Goal: Task Accomplishment & Management: Manage account settings

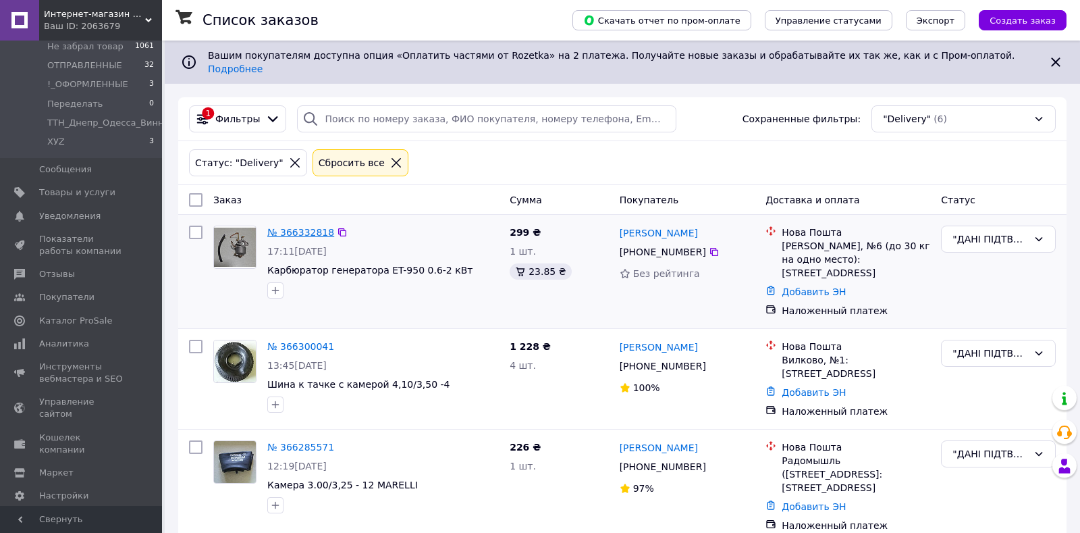
click at [300, 228] on link "№ 366332818" at bounding box center [300, 232] width 67 height 11
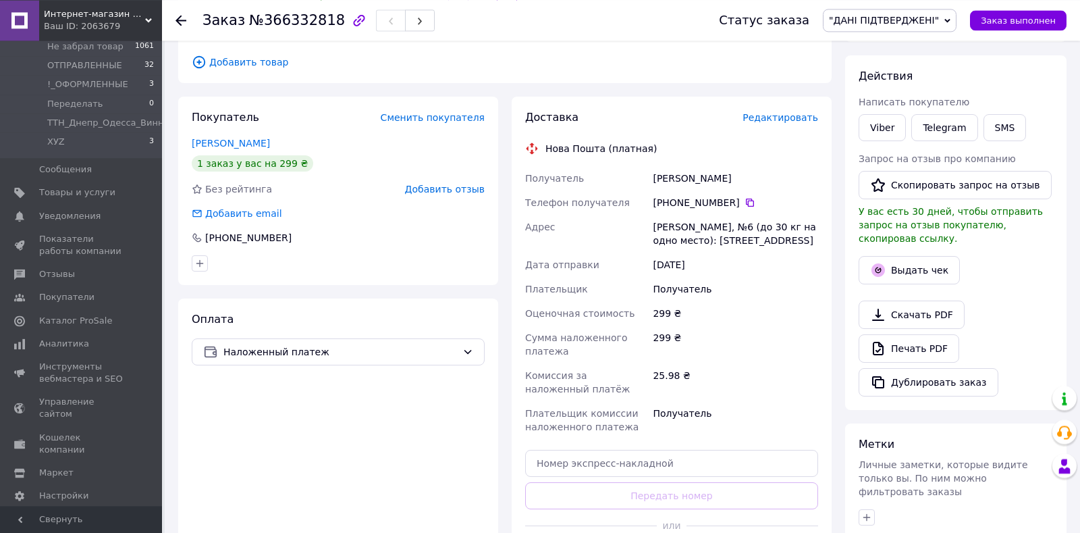
scroll to position [284, 0]
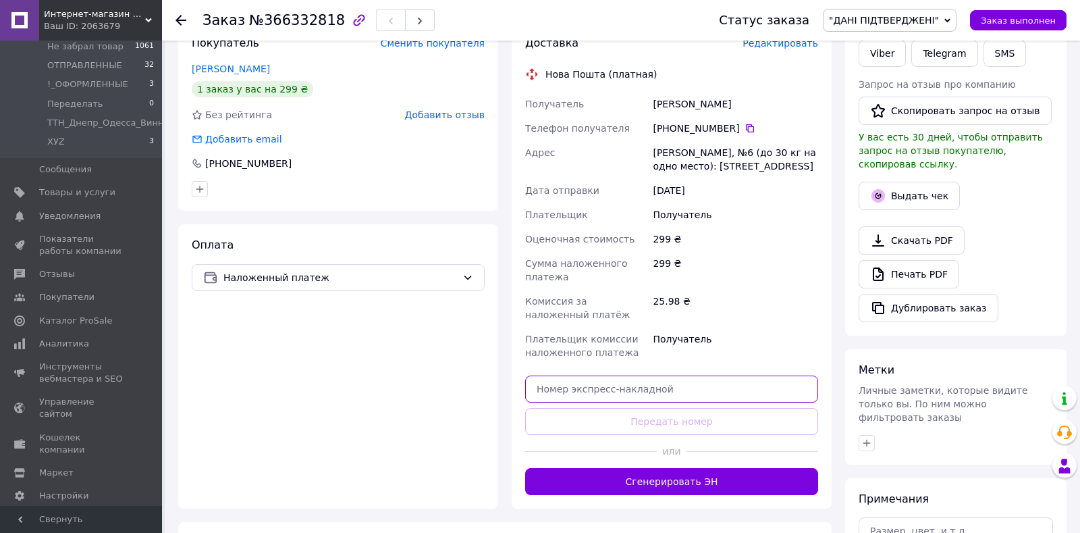
click at [581, 383] on input "text" at bounding box center [671, 388] width 293 height 27
paste input "20451269205788"
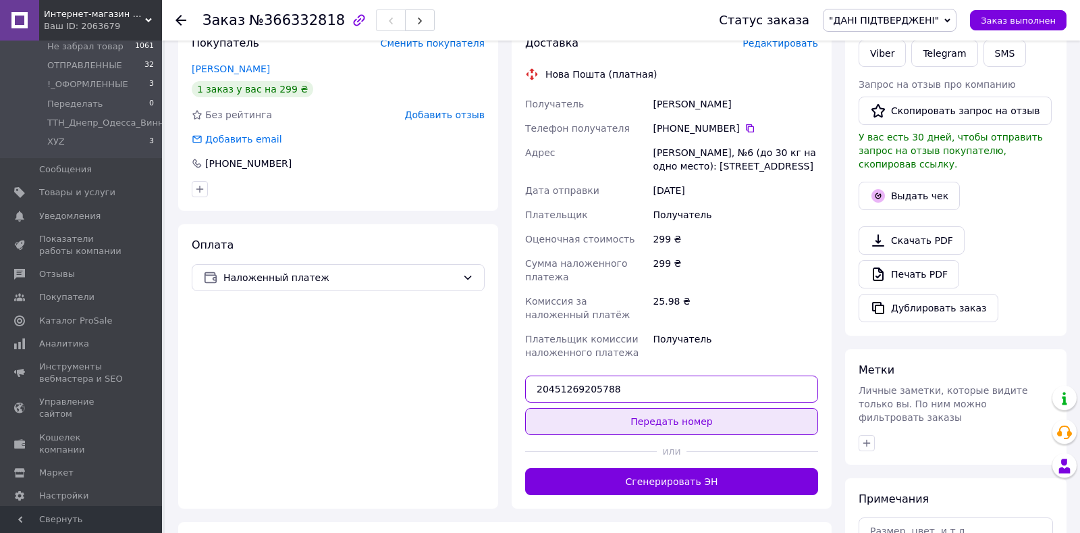
type input "20451269205788"
click at [594, 408] on button "Передать номер" at bounding box center [671, 421] width 293 height 27
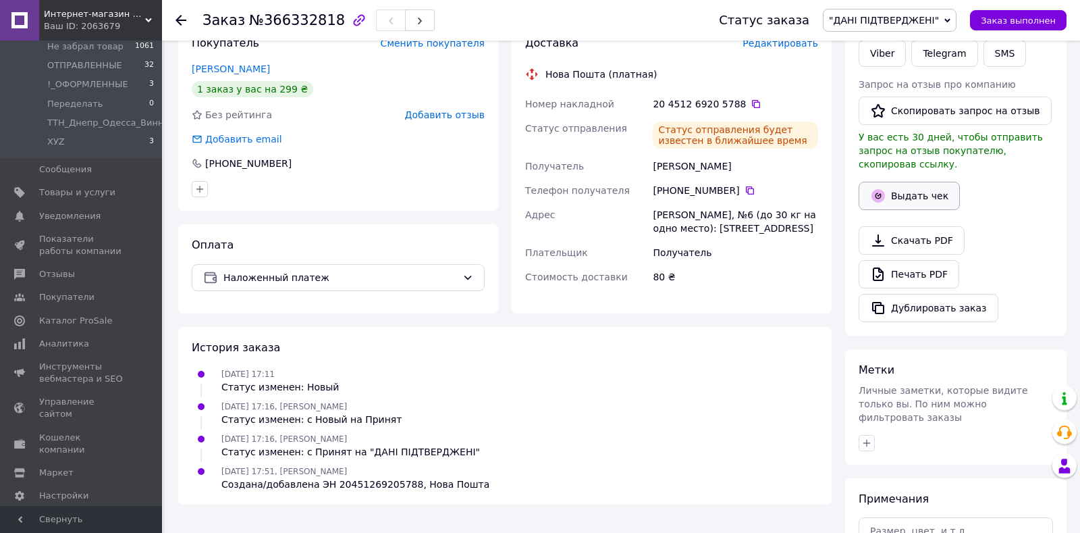
click at [909, 190] on button "Выдать чек" at bounding box center [909, 196] width 101 height 28
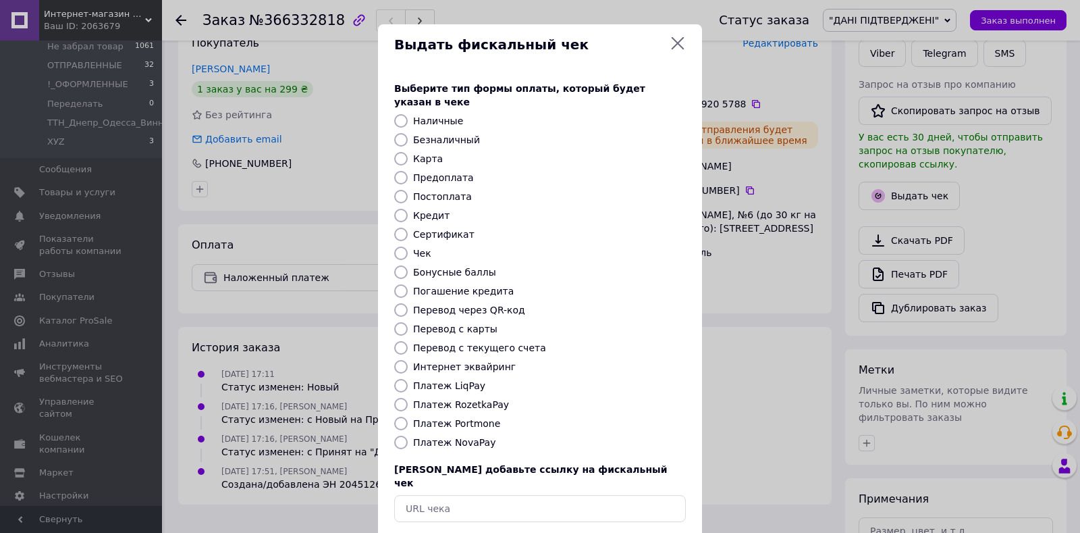
click at [482, 437] on label "Платеж NovaPay" at bounding box center [454, 442] width 82 height 11
click at [408, 435] on input "Платеж NovaPay" at bounding box center [401, 442] width 14 height 14
radio input "true"
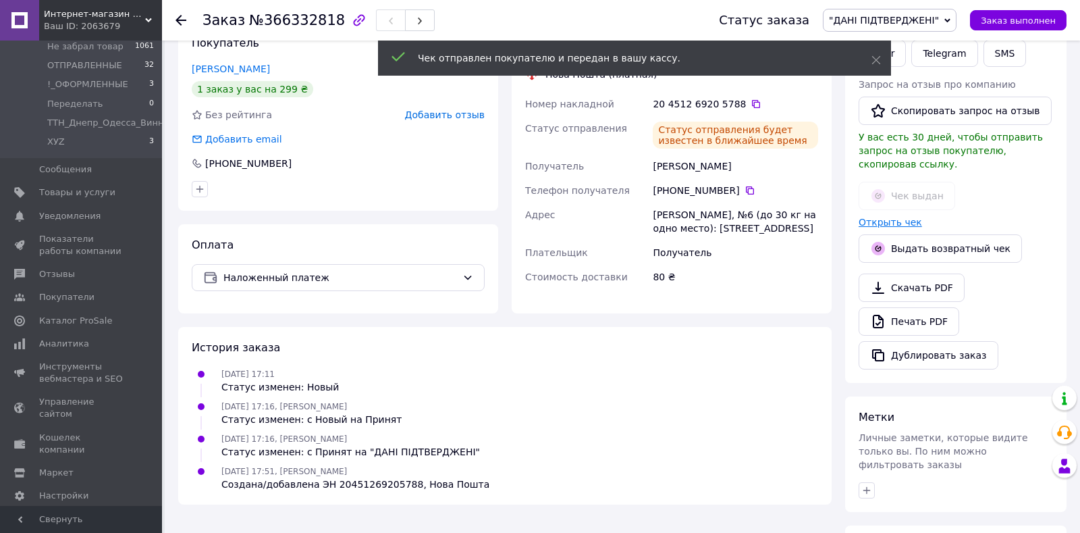
click at [884, 217] on link "Открыть чек" at bounding box center [890, 222] width 63 height 11
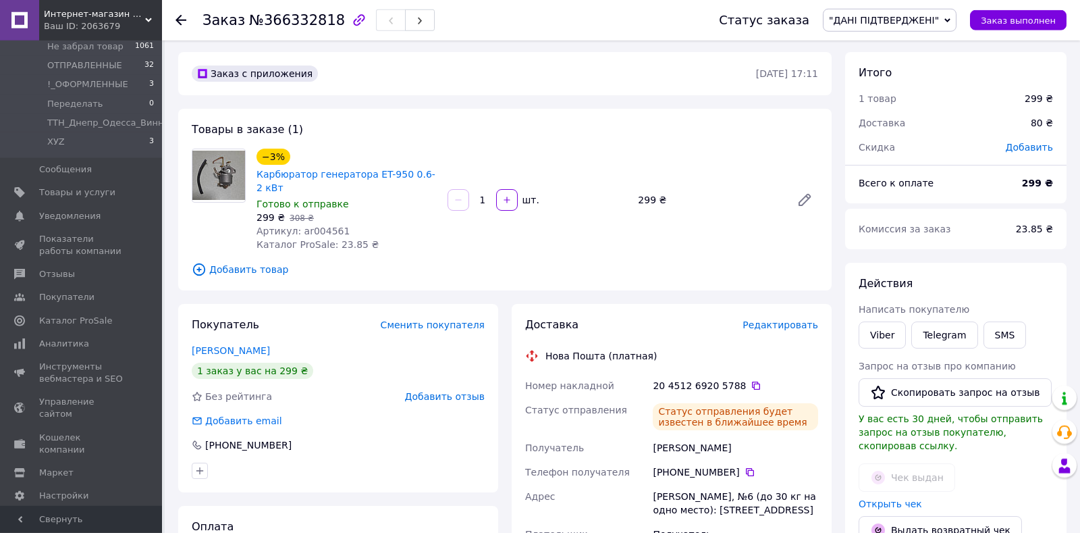
scroll to position [0, 0]
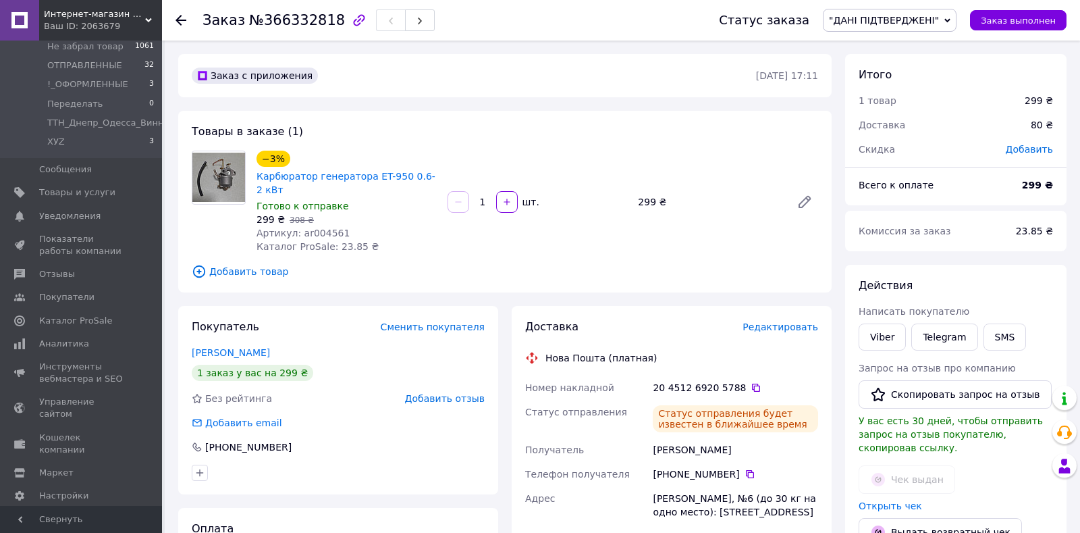
click at [872, 19] on span ""ДАНІ ПІДТВЕРДЖЕНІ"" at bounding box center [884, 20] width 110 height 11
click at [882, 73] on li "ОТПРАВЛЕННЫЕ" at bounding box center [897, 73] width 147 height 20
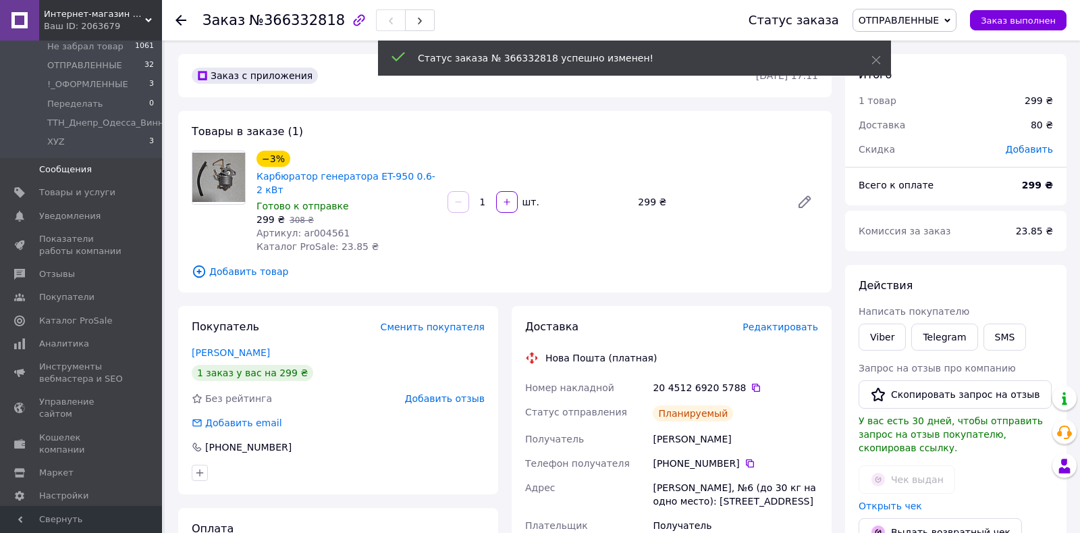
scroll to position [0, 0]
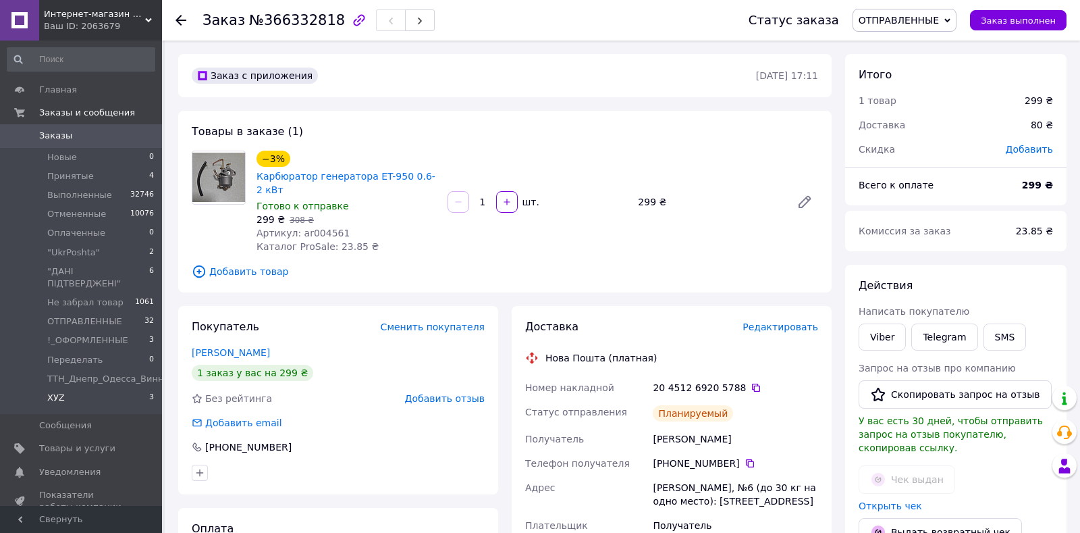
click at [62, 392] on span "ХУZ" at bounding box center [56, 398] width 18 height 12
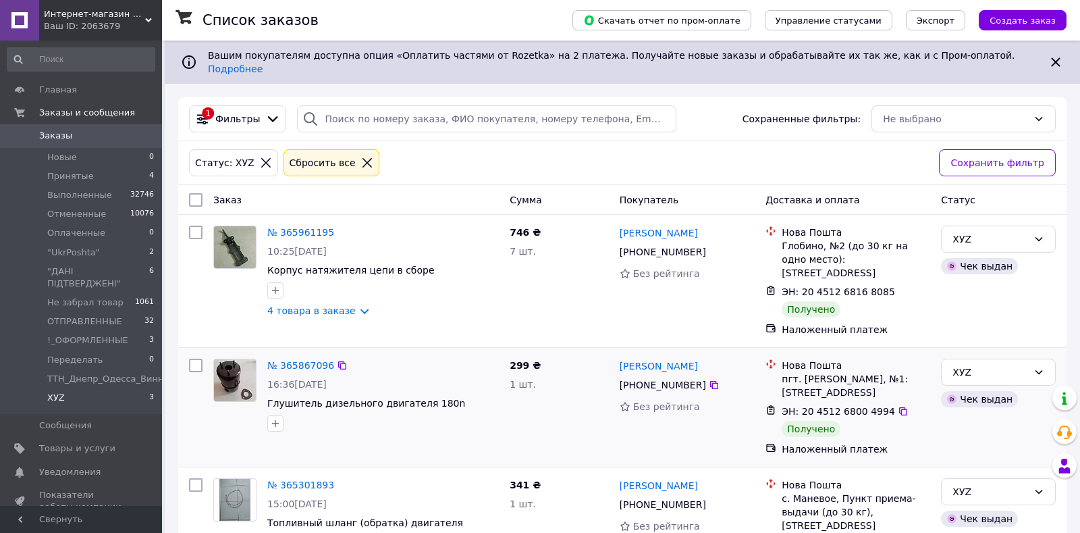
scroll to position [57, 0]
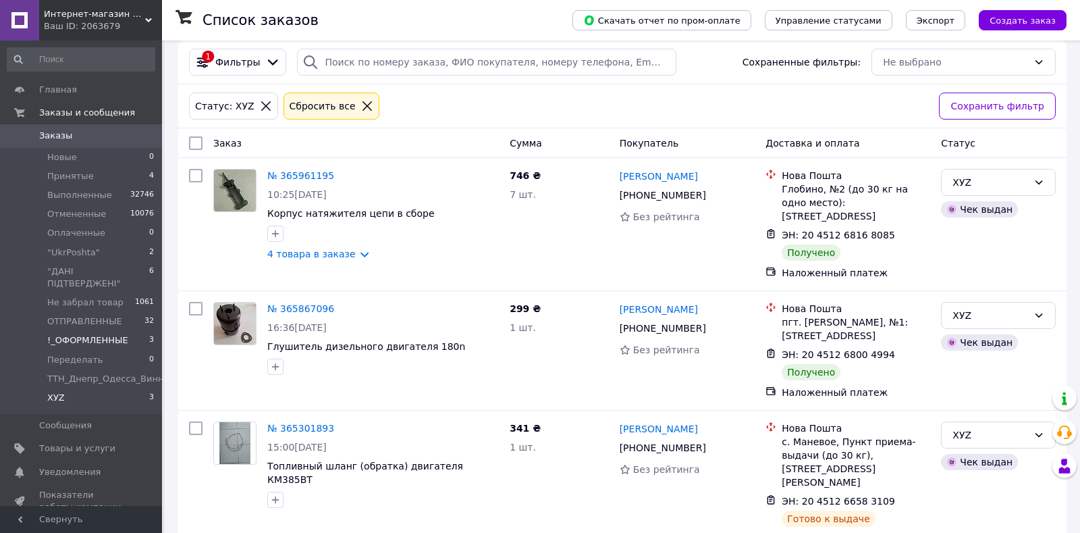
click at [82, 334] on span "!_ОФОРМЛЕННЫЕ" at bounding box center [87, 340] width 81 height 12
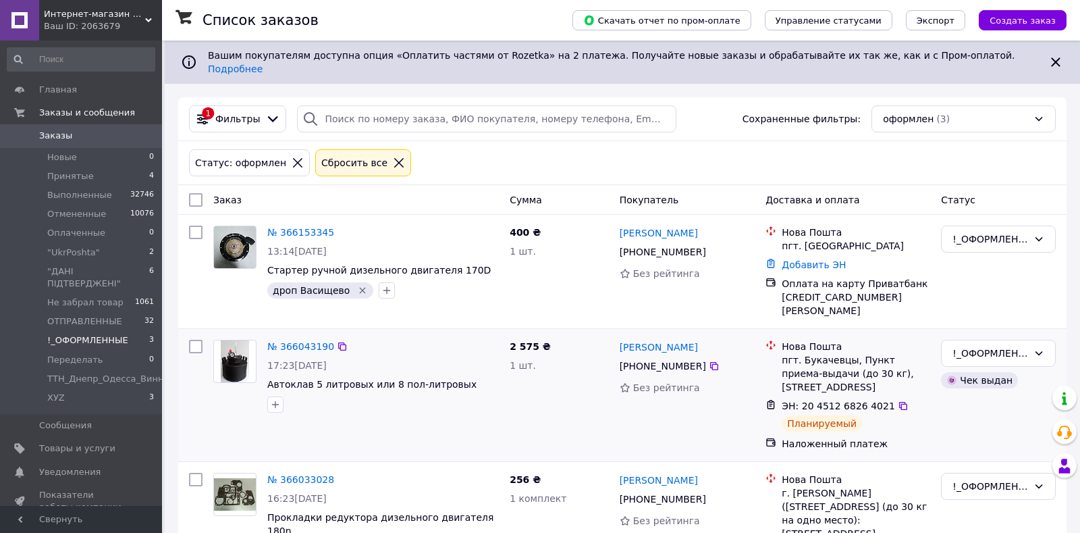
scroll to position [78, 0]
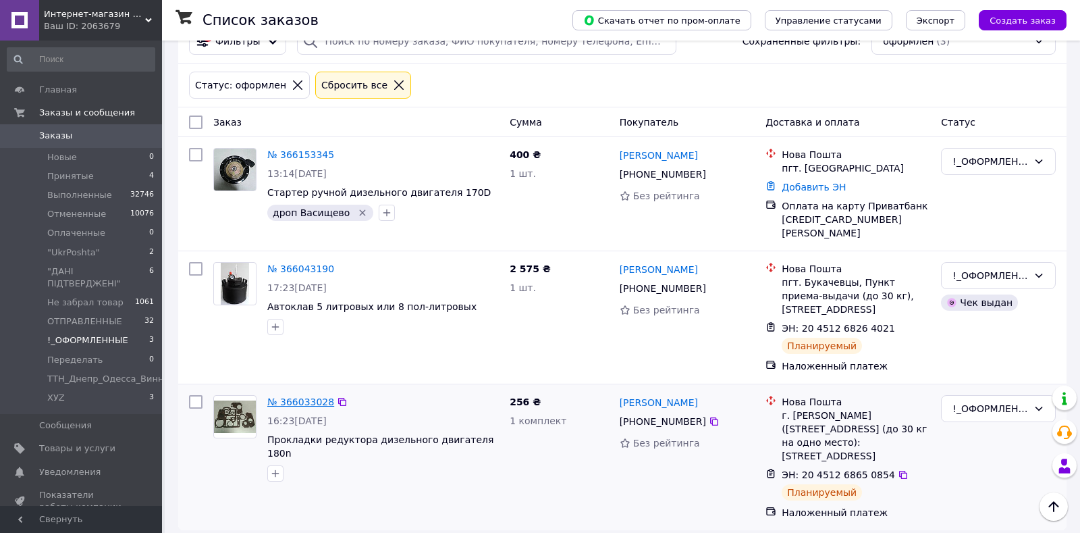
click at [294, 396] on link "№ 366033028" at bounding box center [300, 401] width 67 height 11
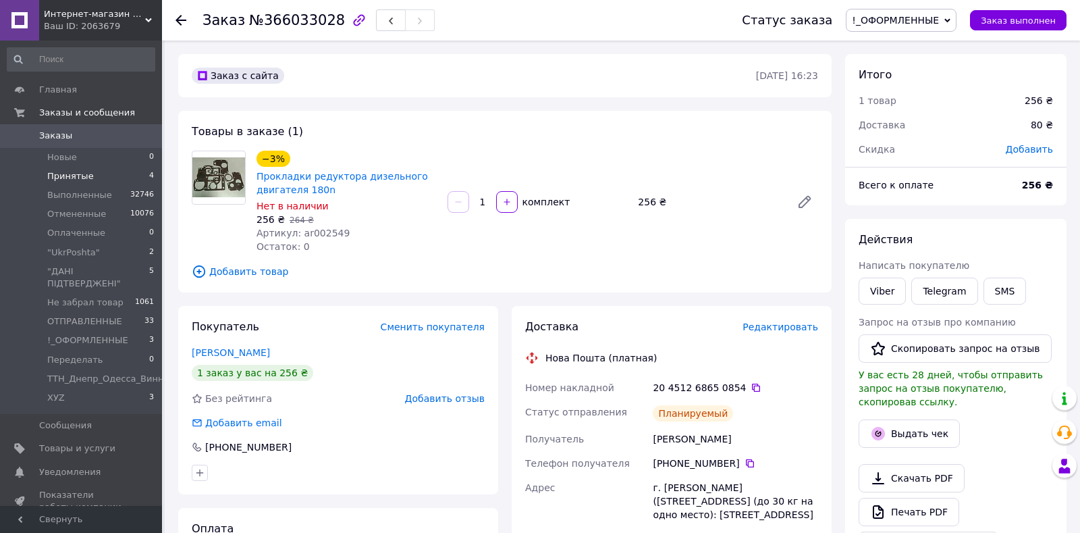
click at [50, 171] on span "Принятые" at bounding box center [70, 176] width 47 height 12
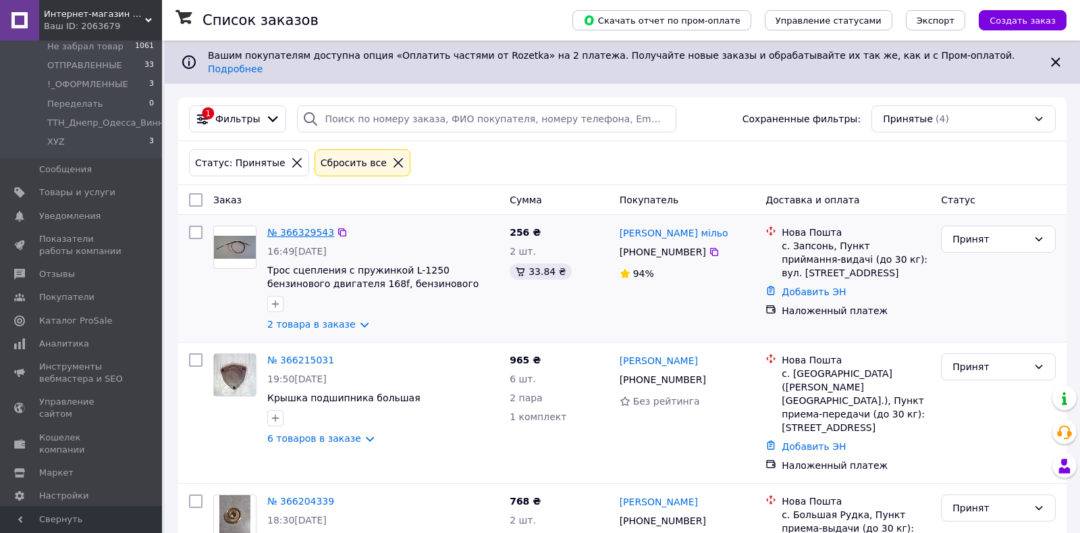
click at [299, 227] on link "№ 366329543" at bounding box center [300, 232] width 67 height 11
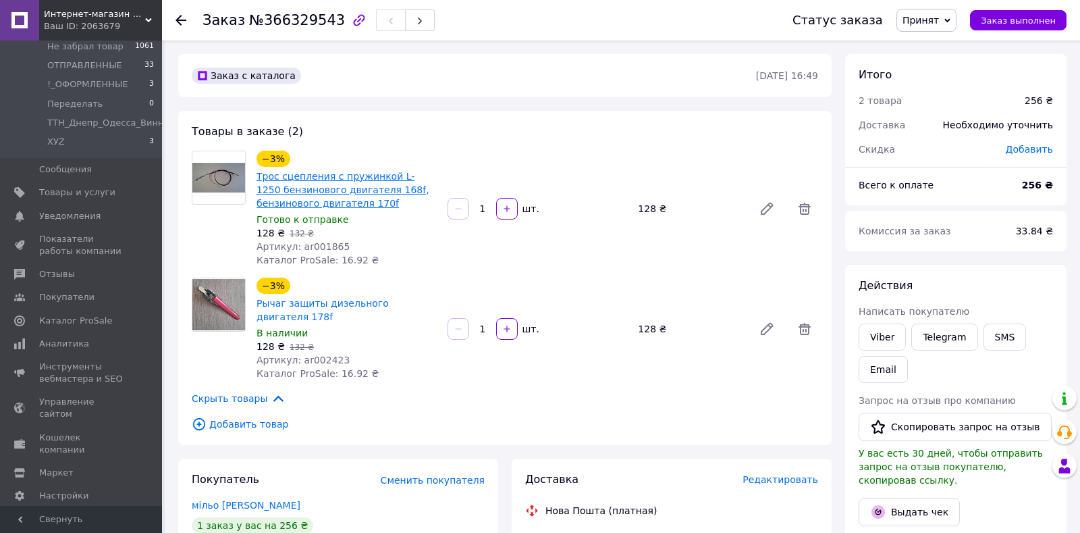
click at [363, 178] on link "Трос сцепления с пружинкой L-1250 бензинового двигателя 168f, бензинового двига…" at bounding box center [343, 190] width 173 height 38
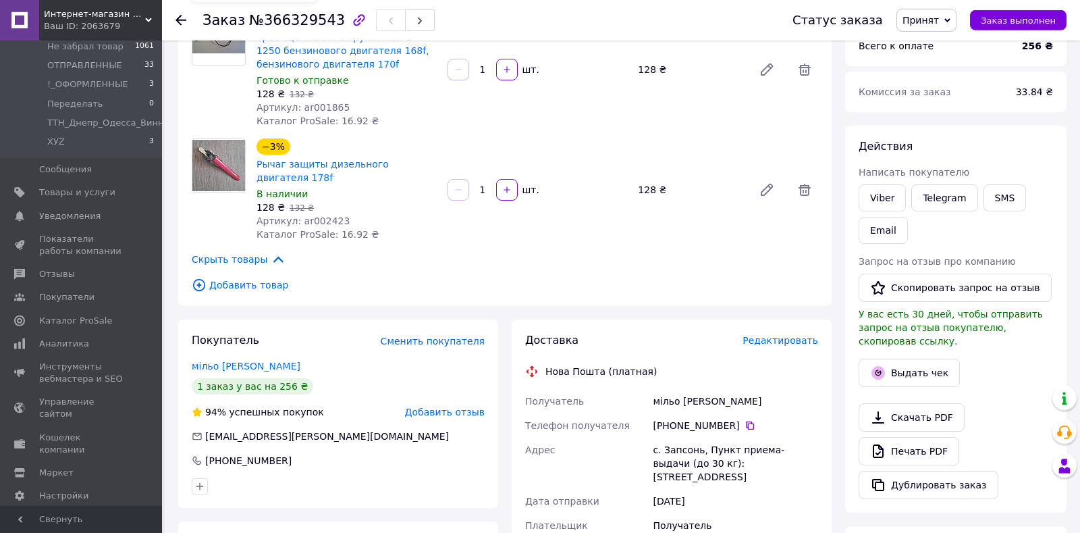
scroll to position [284, 0]
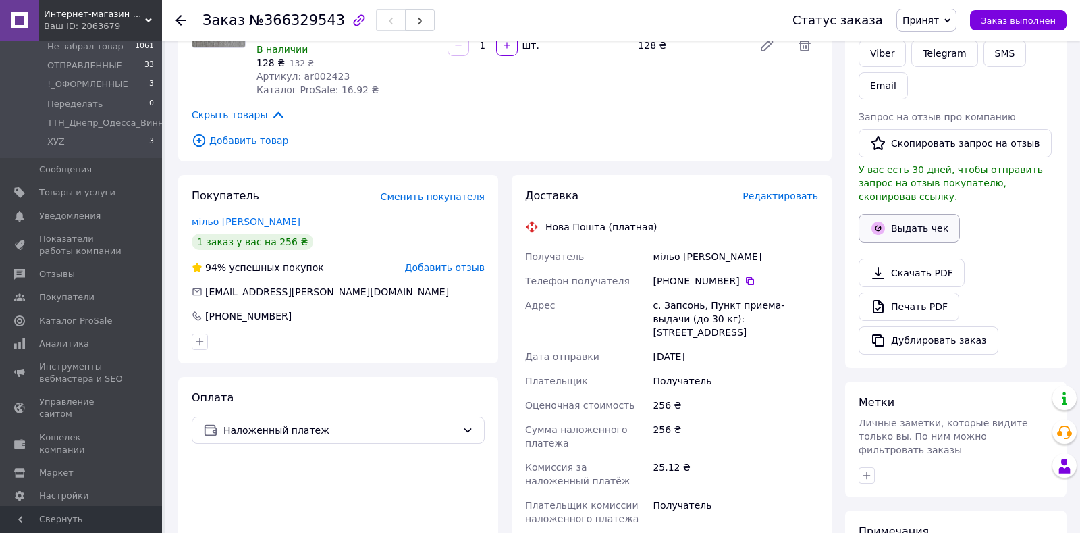
click at [906, 220] on button "Выдать чек" at bounding box center [909, 228] width 101 height 28
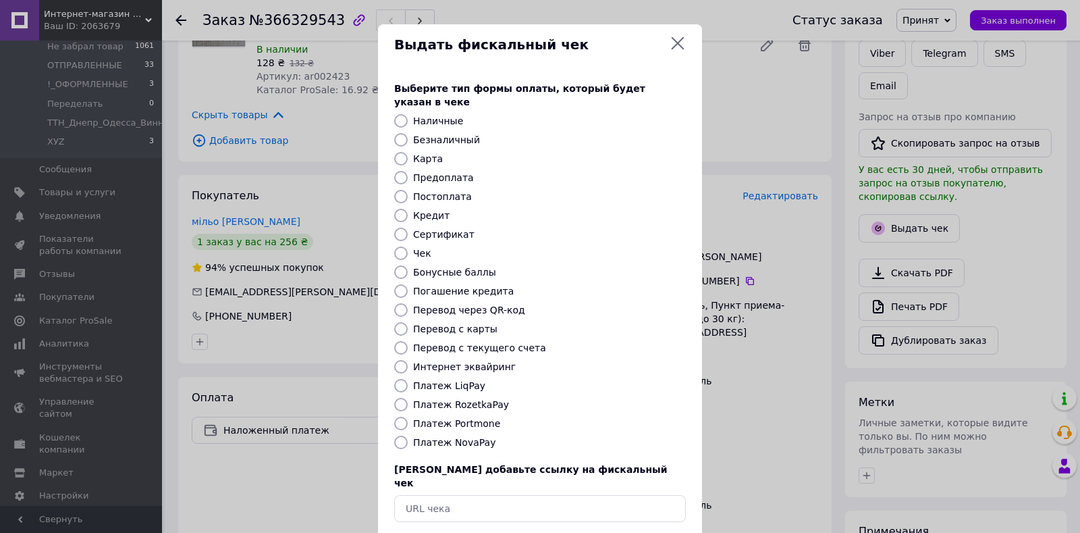
click at [475, 437] on label "Платеж NovaPay" at bounding box center [454, 442] width 82 height 11
click at [408, 435] on input "Платеж NovaPay" at bounding box center [401, 442] width 14 height 14
radio input "true"
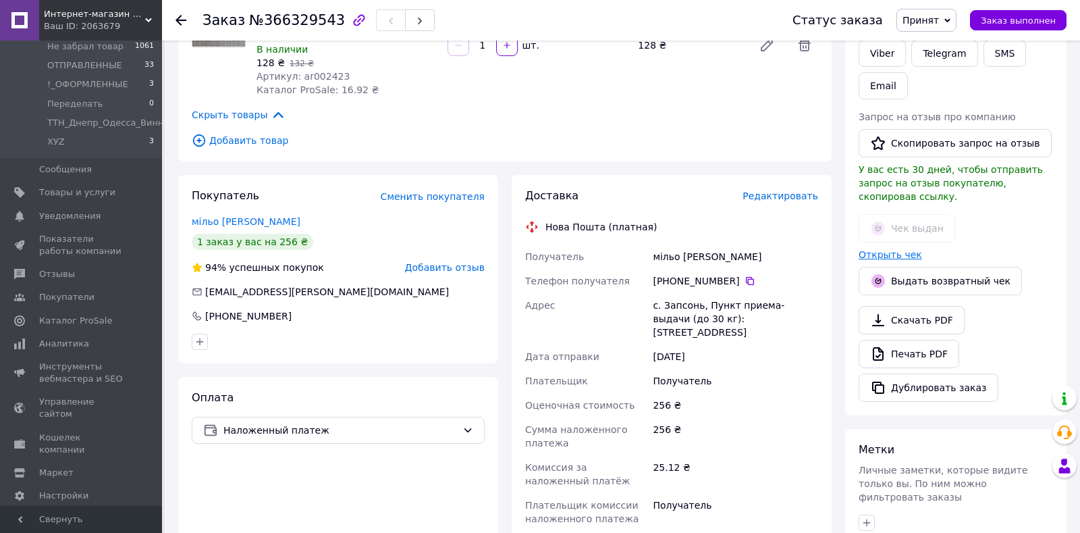
click at [900, 249] on link "Открыть чек" at bounding box center [890, 254] width 63 height 11
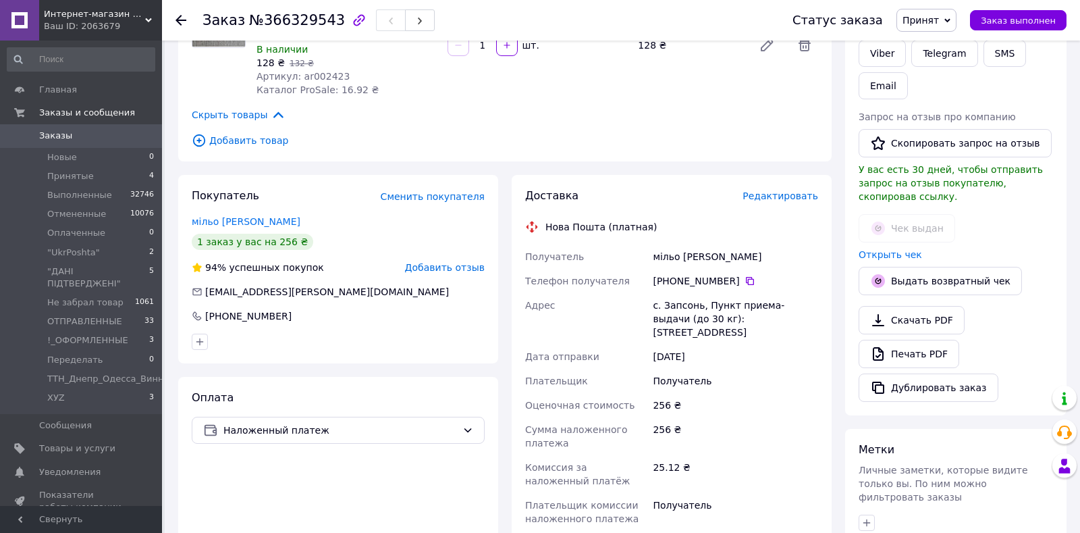
scroll to position [496, 0]
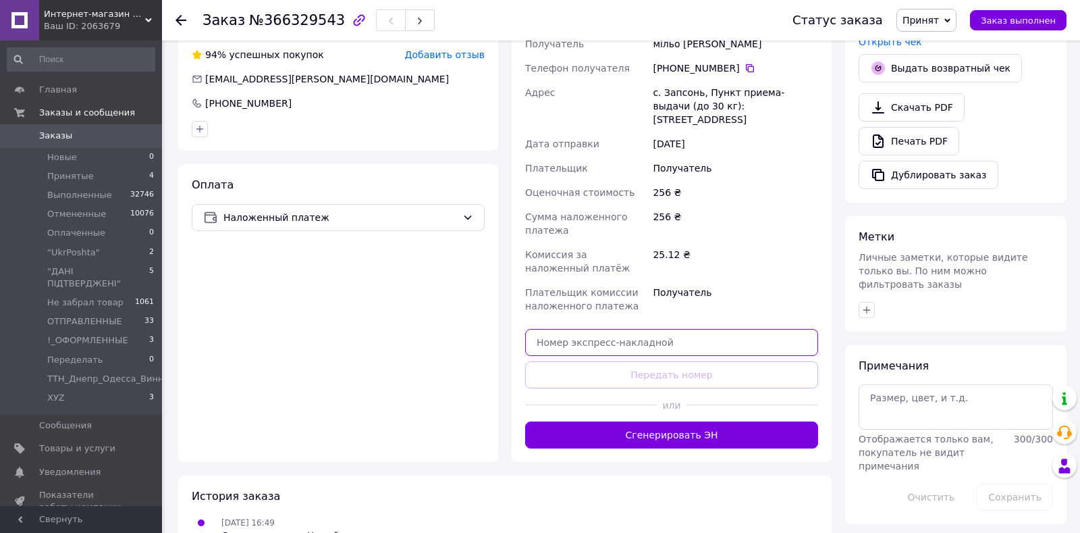
click at [573, 329] on input "text" at bounding box center [671, 342] width 293 height 27
paste input "20451269217653"
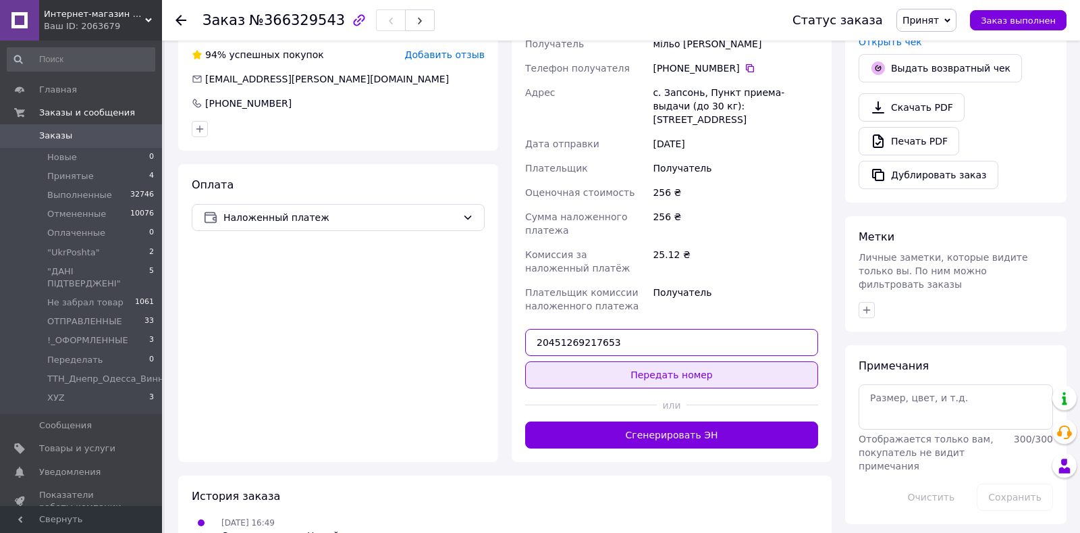
type input "20451269217653"
click at [664, 361] on button "Передать номер" at bounding box center [671, 374] width 293 height 27
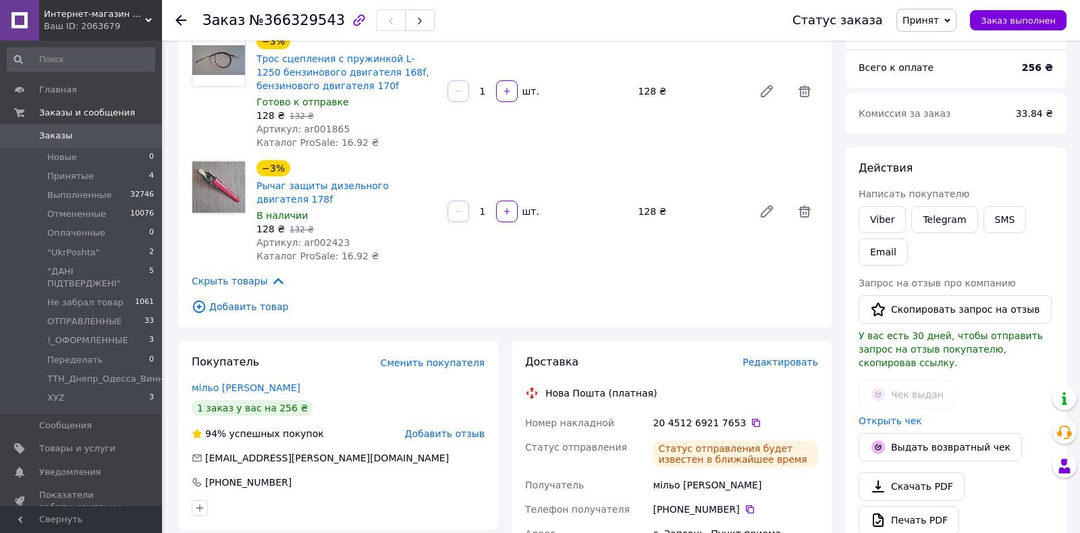
scroll to position [0, 0]
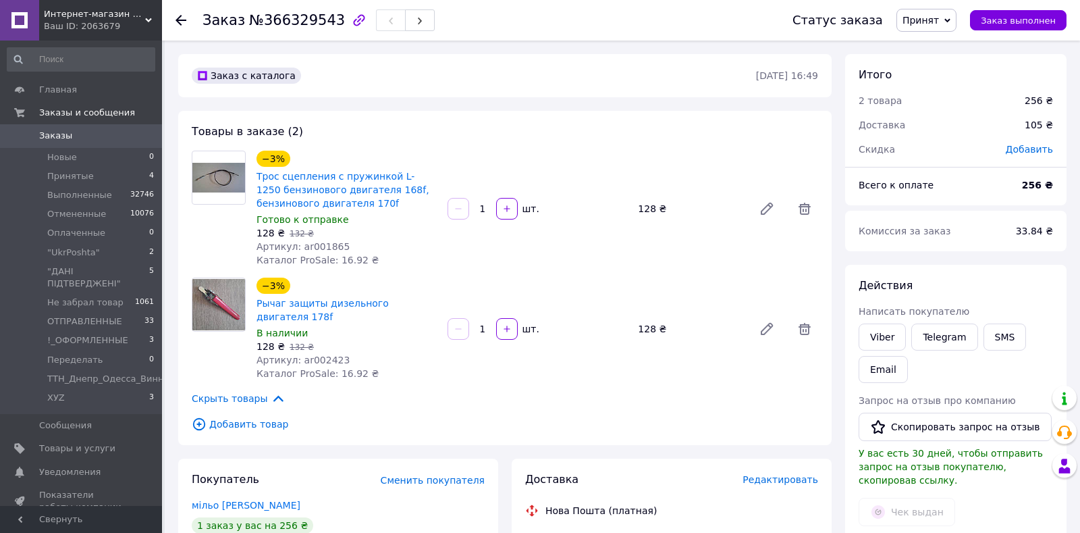
click at [939, 24] on span "Принят" at bounding box center [921, 20] width 36 height 11
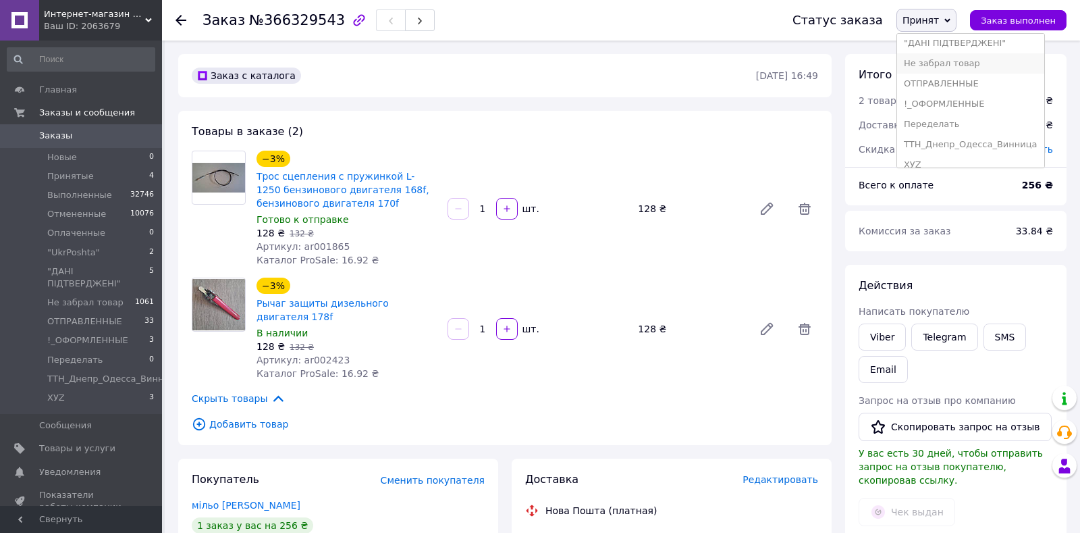
scroll to position [95, 0]
click at [950, 76] on li "ОТПРАВЛЕННЫЕ" at bounding box center [970, 73] width 147 height 20
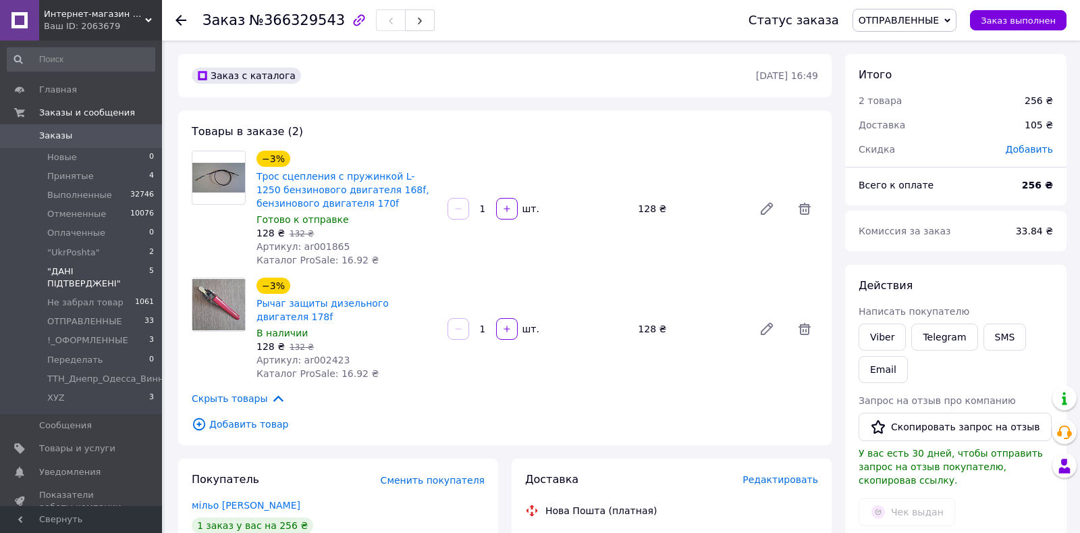
click at [117, 275] on span ""ДАНІ ПІДТВЕРДЖЕНІ"" at bounding box center [98, 277] width 102 height 24
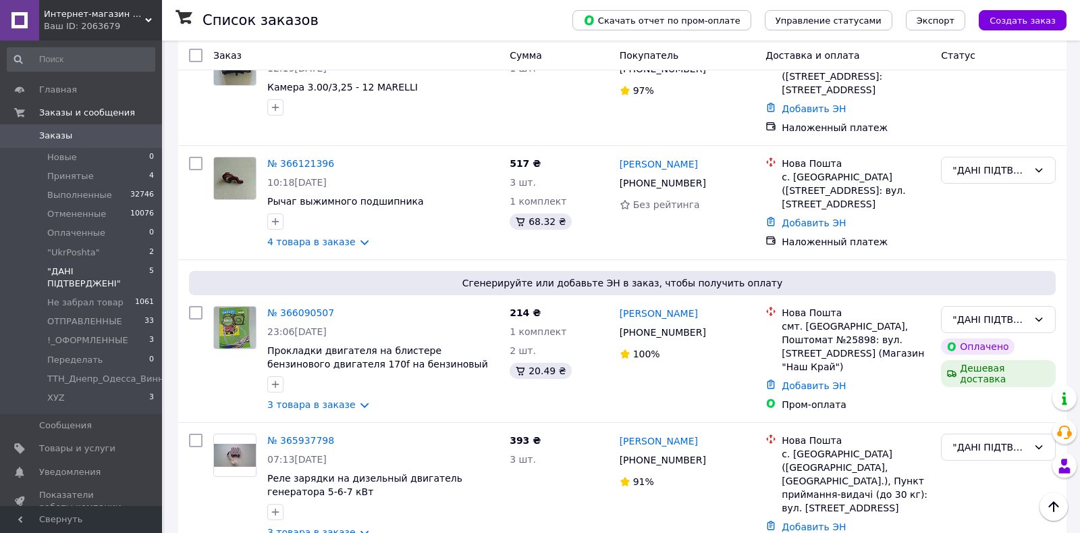
scroll to position [292, 0]
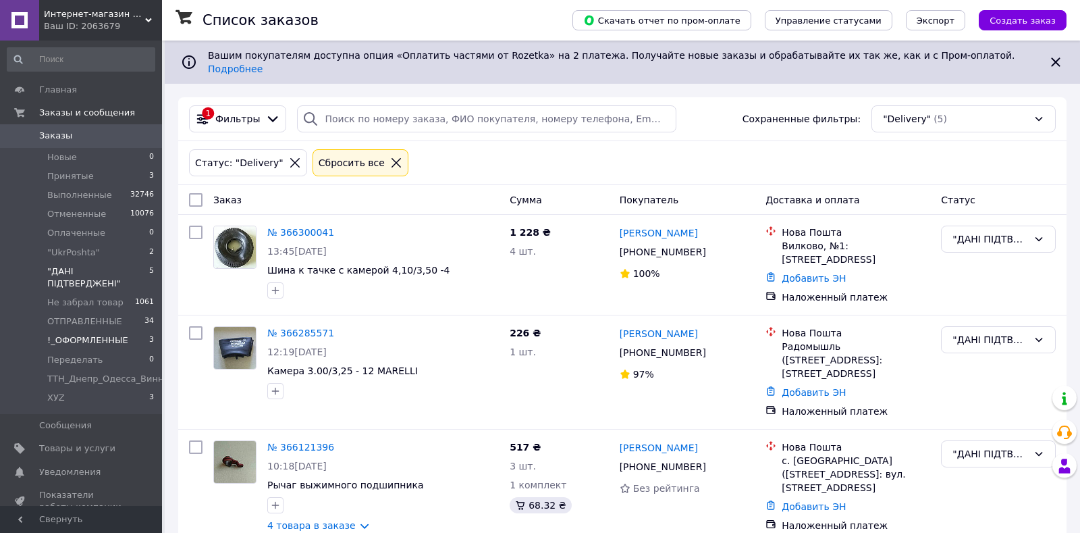
click at [75, 334] on span "!_ОФОРМЛЕННЫЕ" at bounding box center [87, 340] width 81 height 12
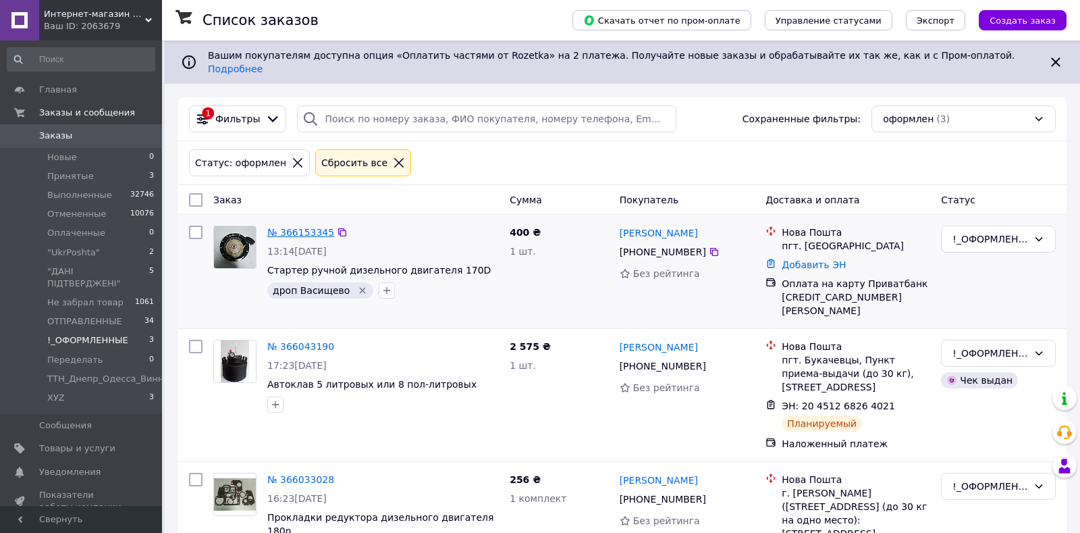
click at [281, 227] on link "№ 366153345" at bounding box center [300, 232] width 67 height 11
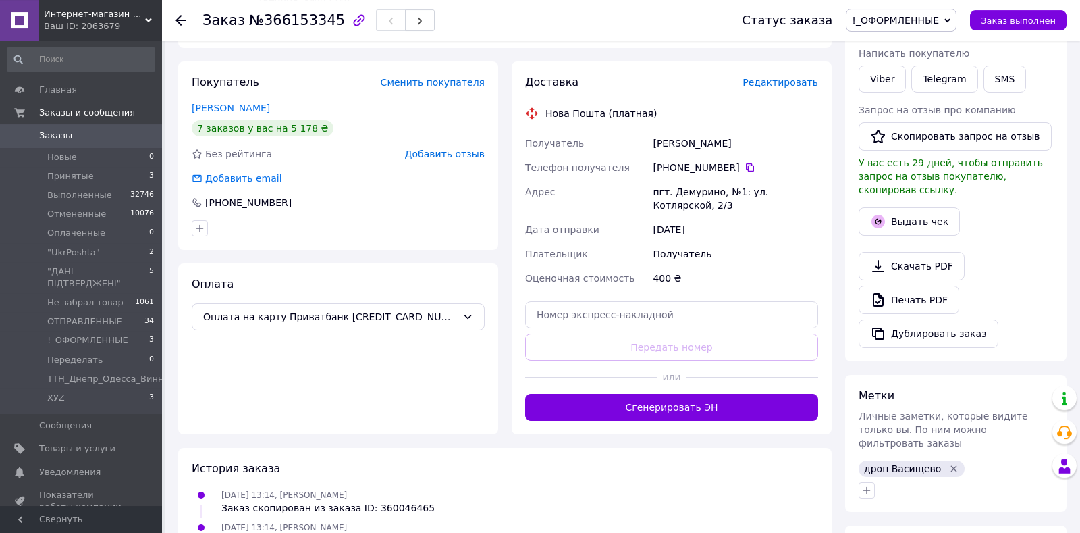
scroll to position [213, 0]
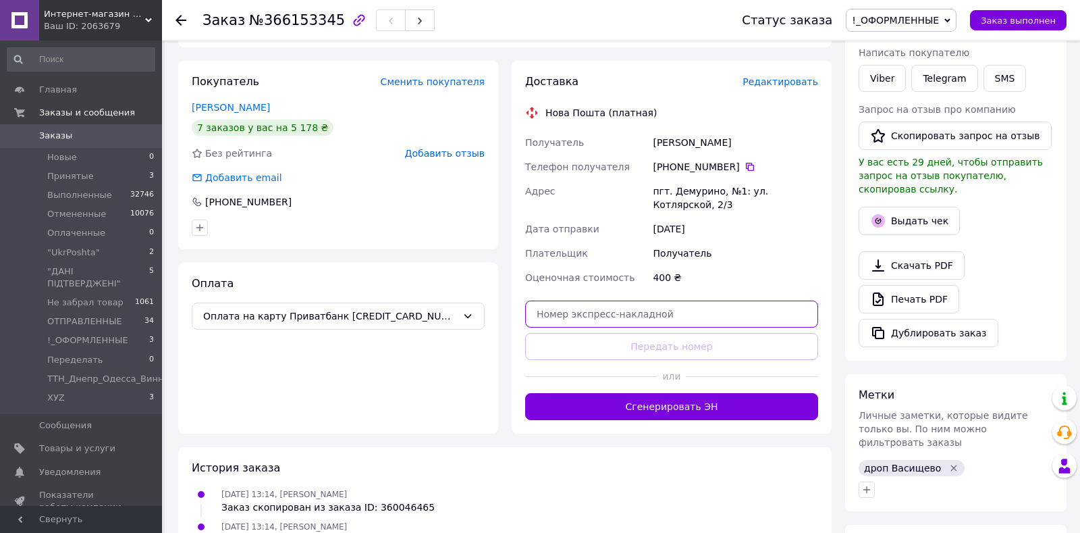
click at [564, 314] on input "text" at bounding box center [671, 313] width 293 height 27
paste input "20400483016864"
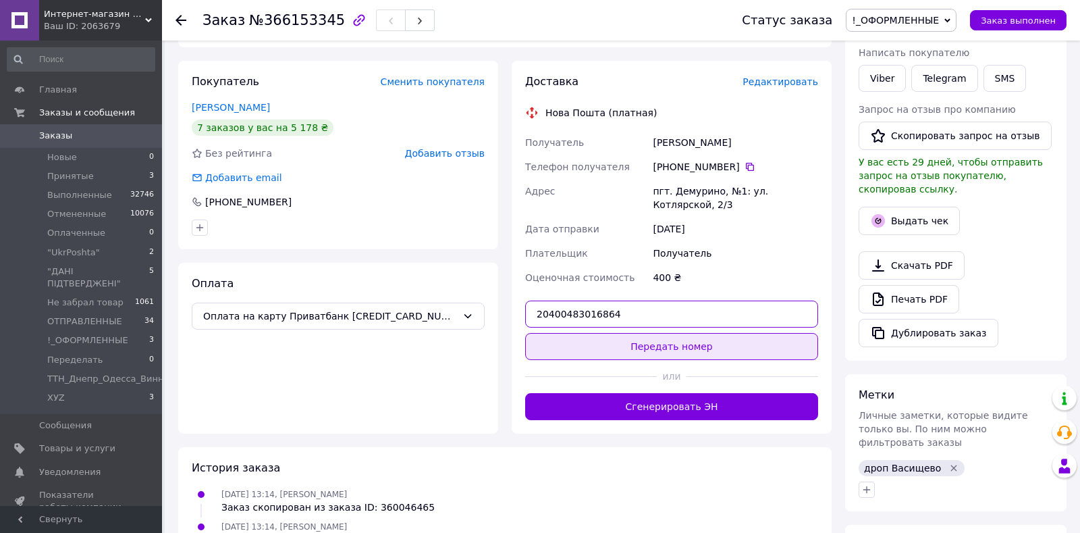
type input "20400483016864"
click at [606, 338] on button "Передать номер" at bounding box center [671, 346] width 293 height 27
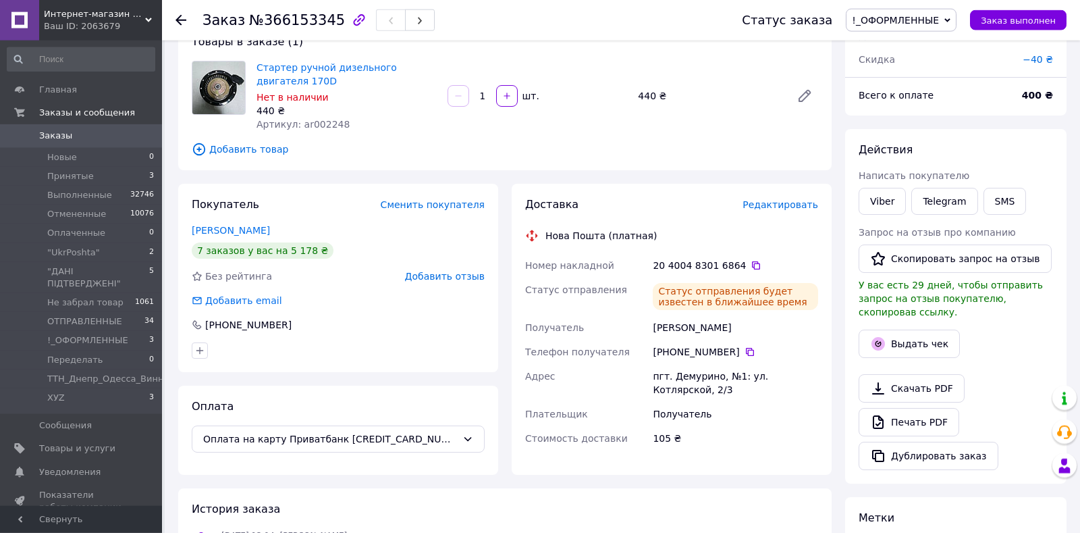
scroll to position [0, 0]
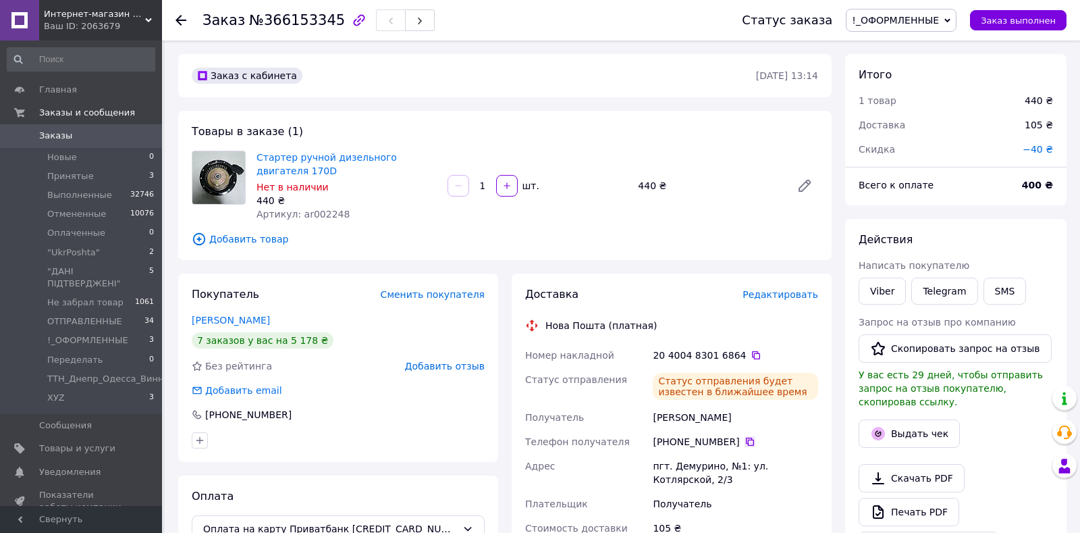
click at [745, 444] on icon at bounding box center [750, 441] width 11 height 11
